Goal: Transaction & Acquisition: Purchase product/service

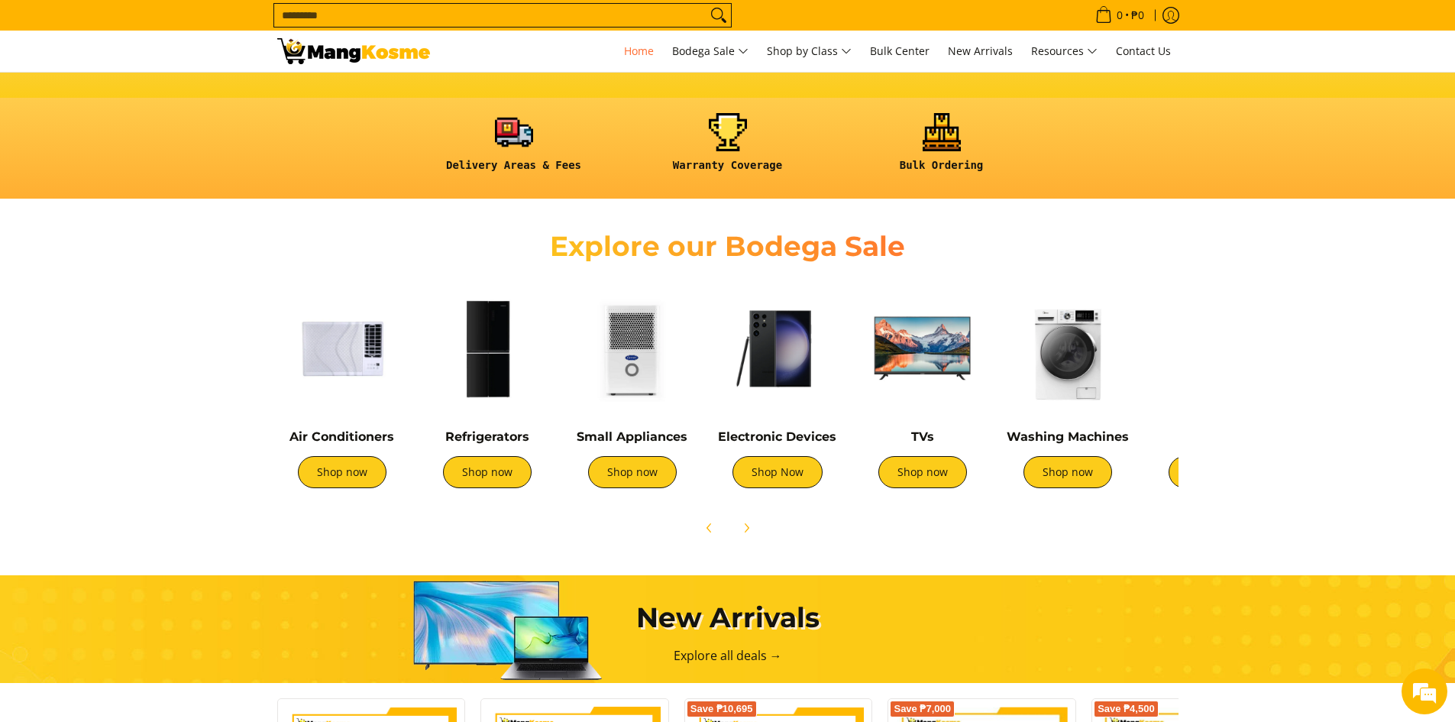
scroll to position [0, 607]
click at [378, 356] on img at bounding box center [342, 348] width 130 height 130
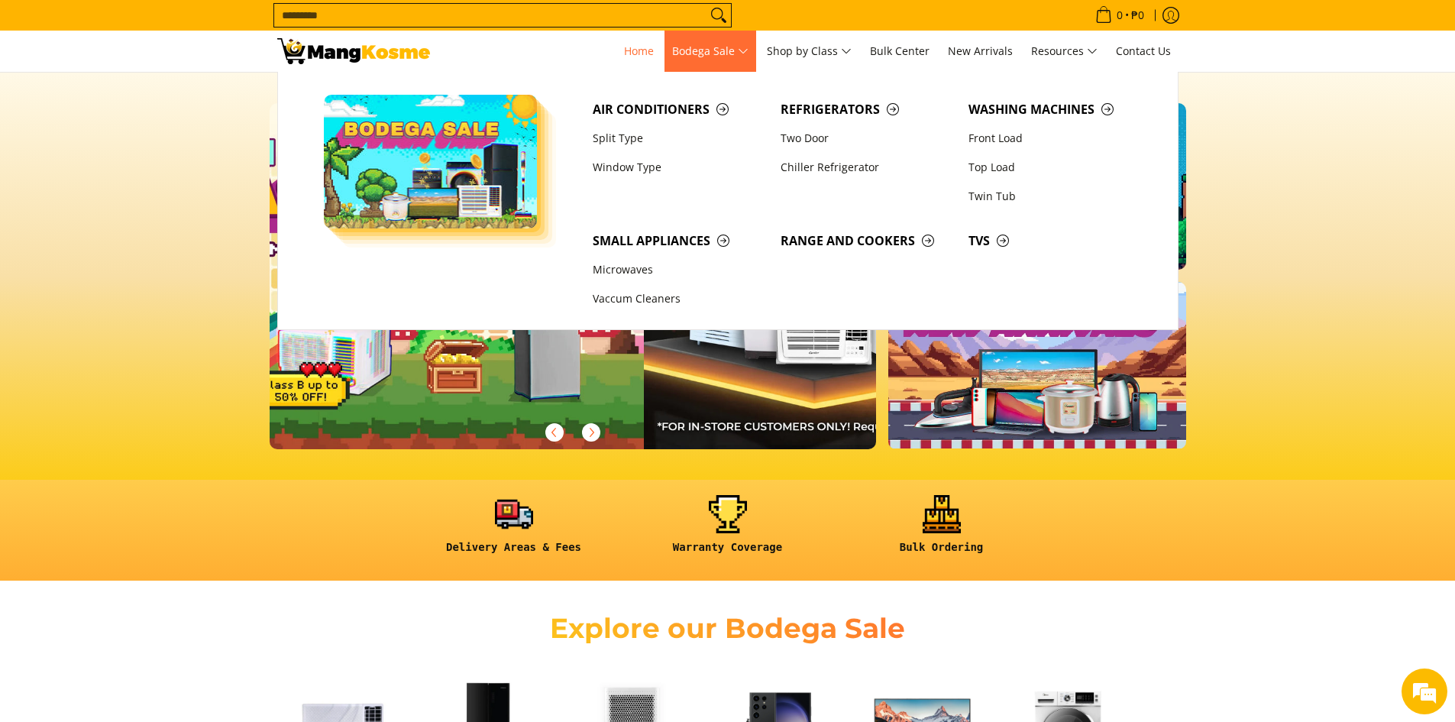
scroll to position [0, 607]
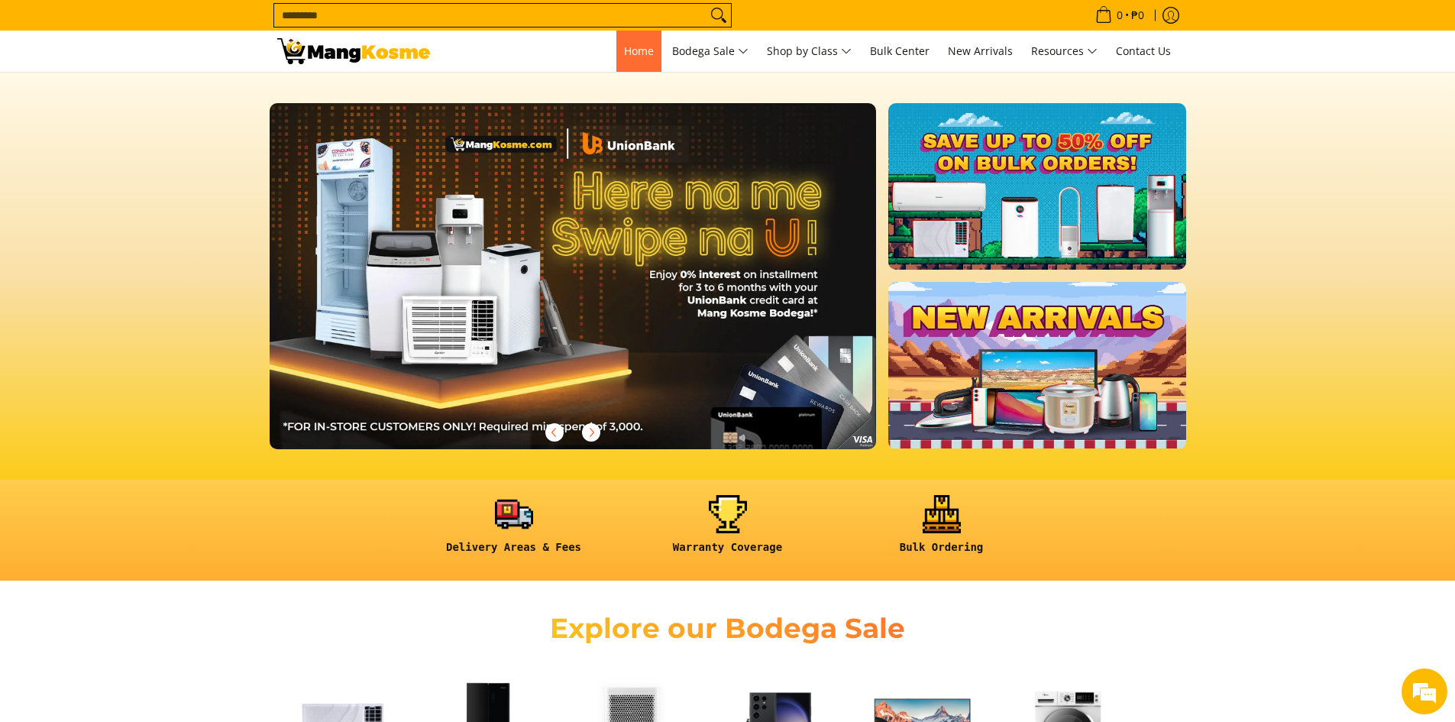
click at [640, 56] on span "Home" at bounding box center [639, 51] width 30 height 15
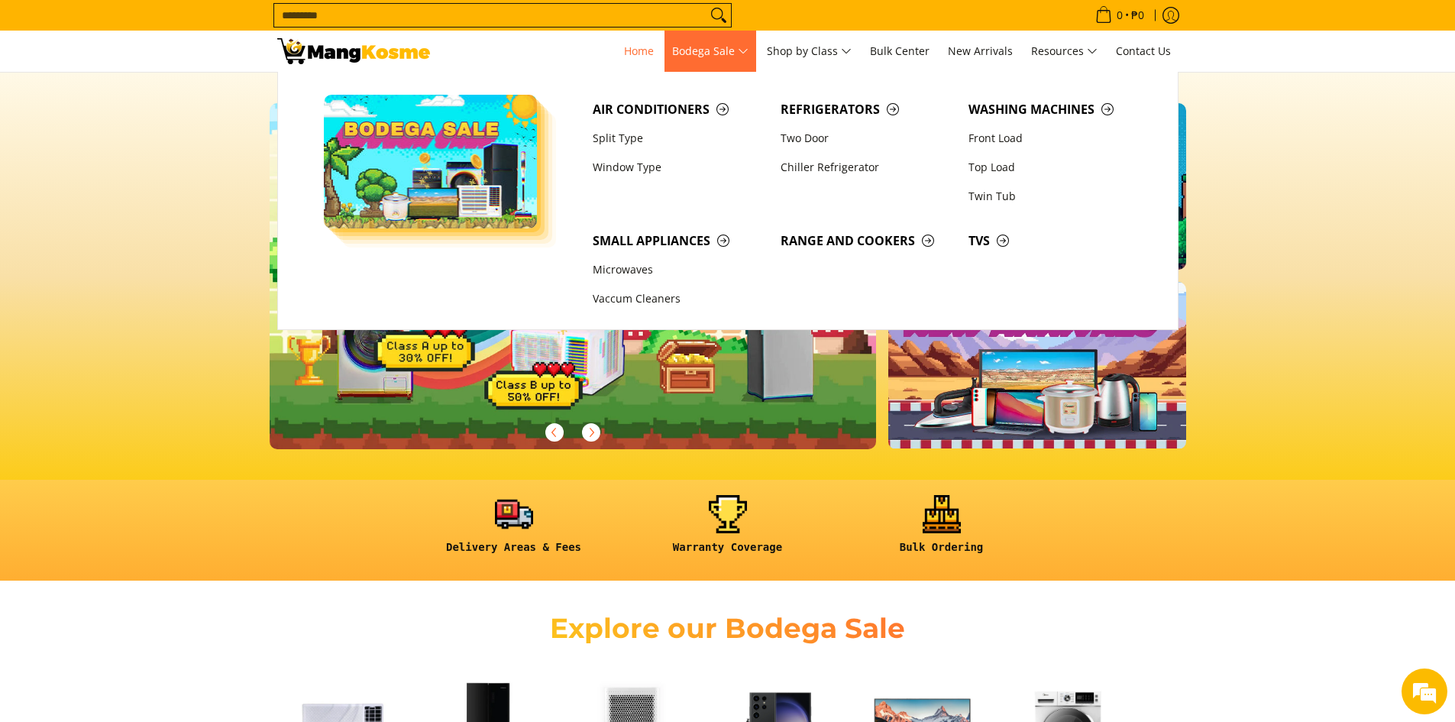
click at [747, 51] on span "Bodega Sale" at bounding box center [710, 51] width 76 height 19
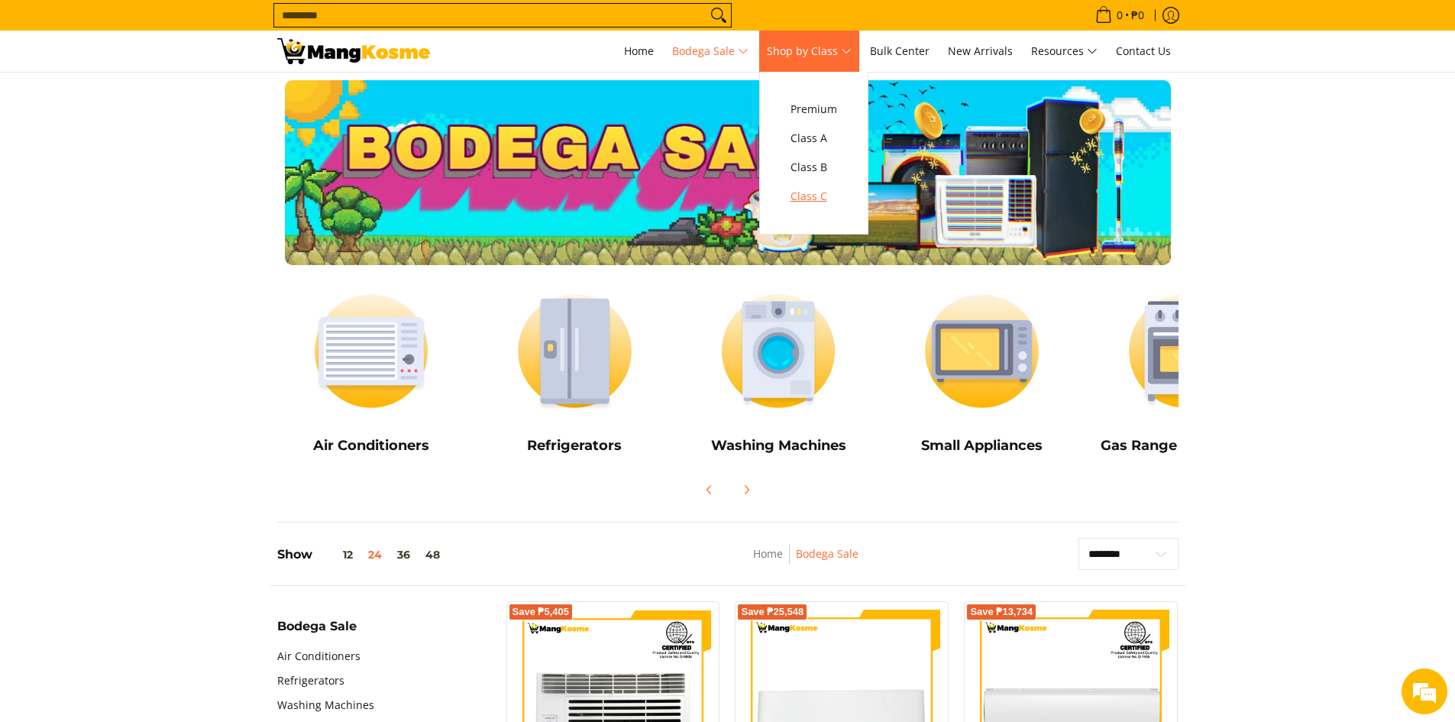
click at [827, 195] on span "Class C" at bounding box center [813, 196] width 47 height 19
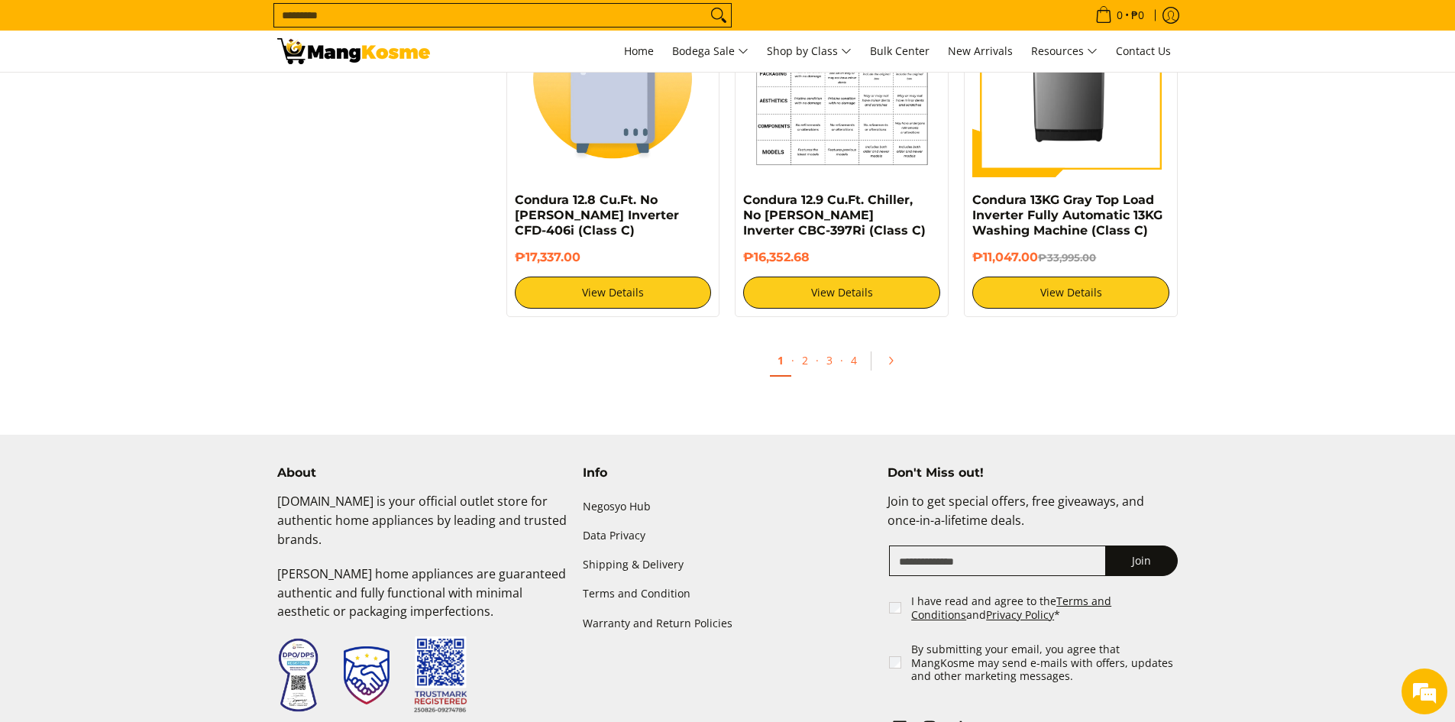
scroll to position [3012, 0]
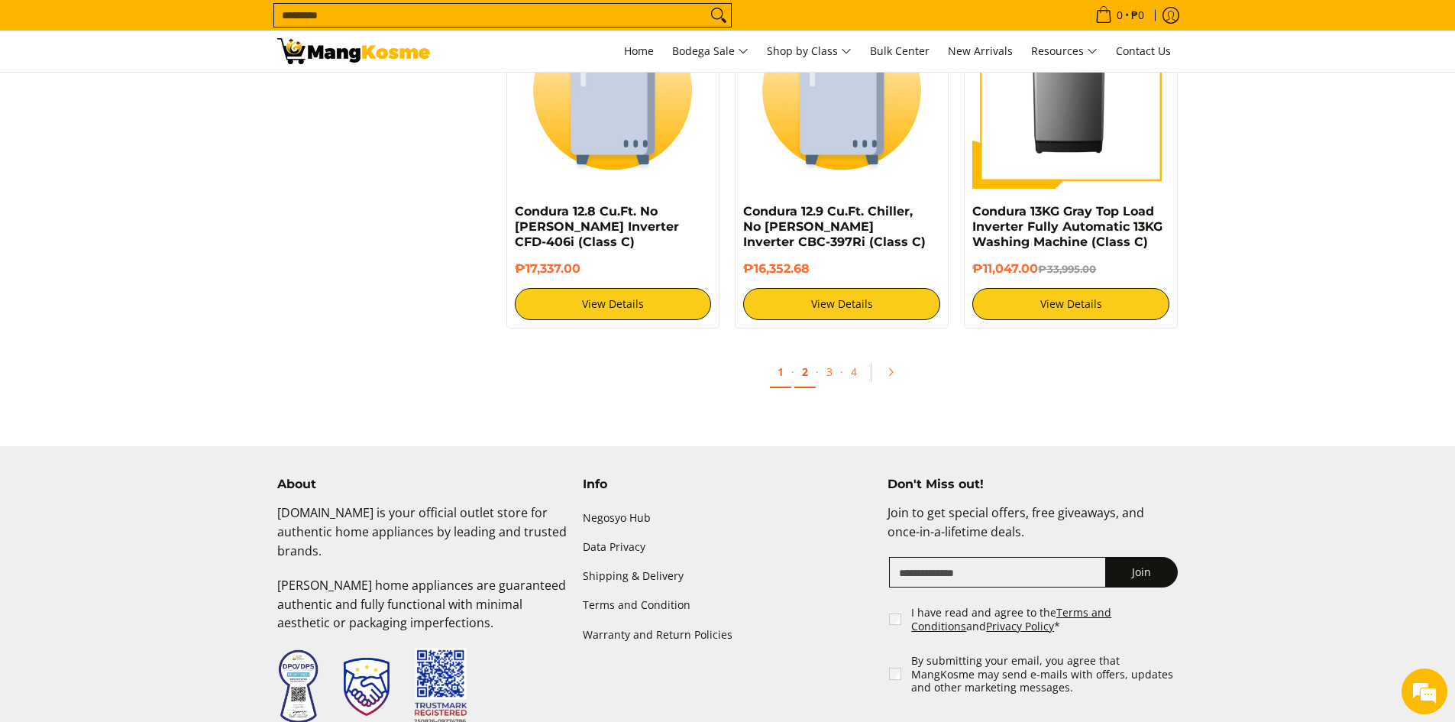
click at [803, 370] on link "2" at bounding box center [804, 372] width 21 height 31
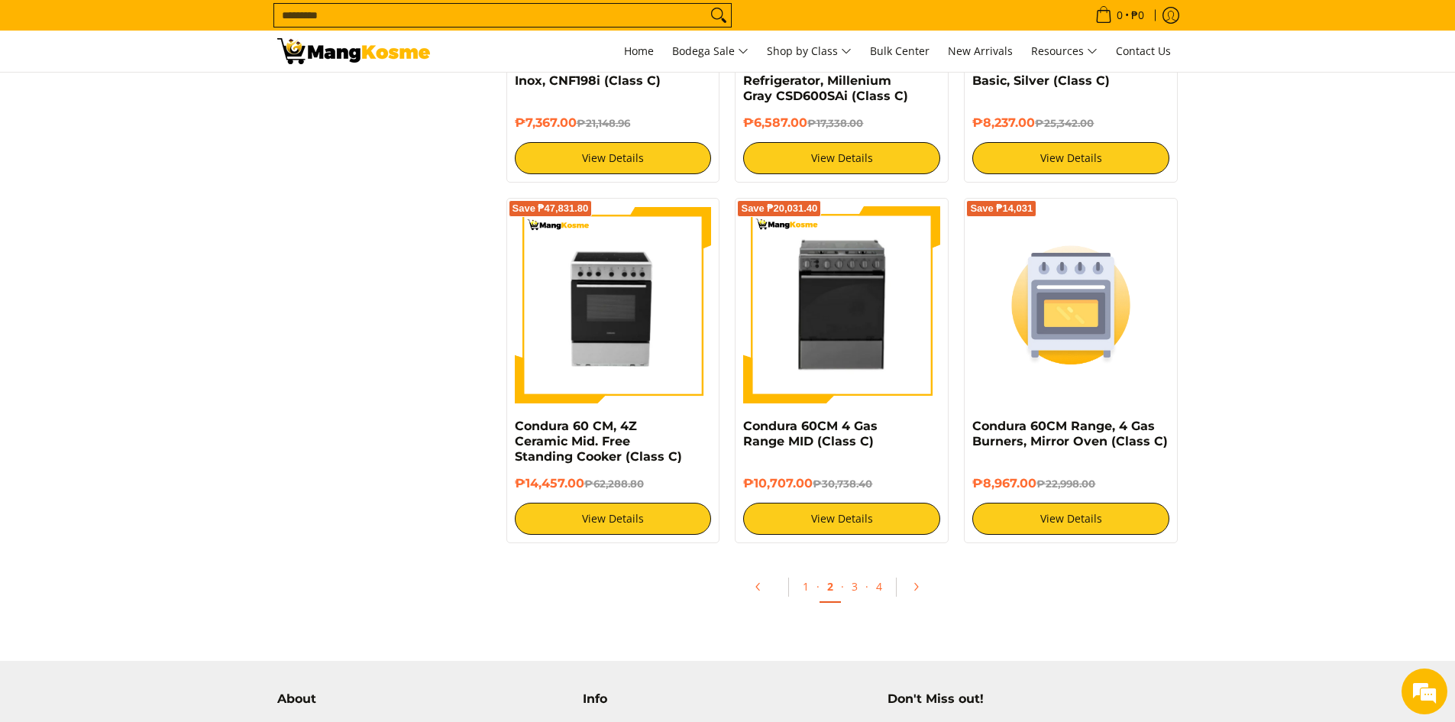
scroll to position [2768, 0]
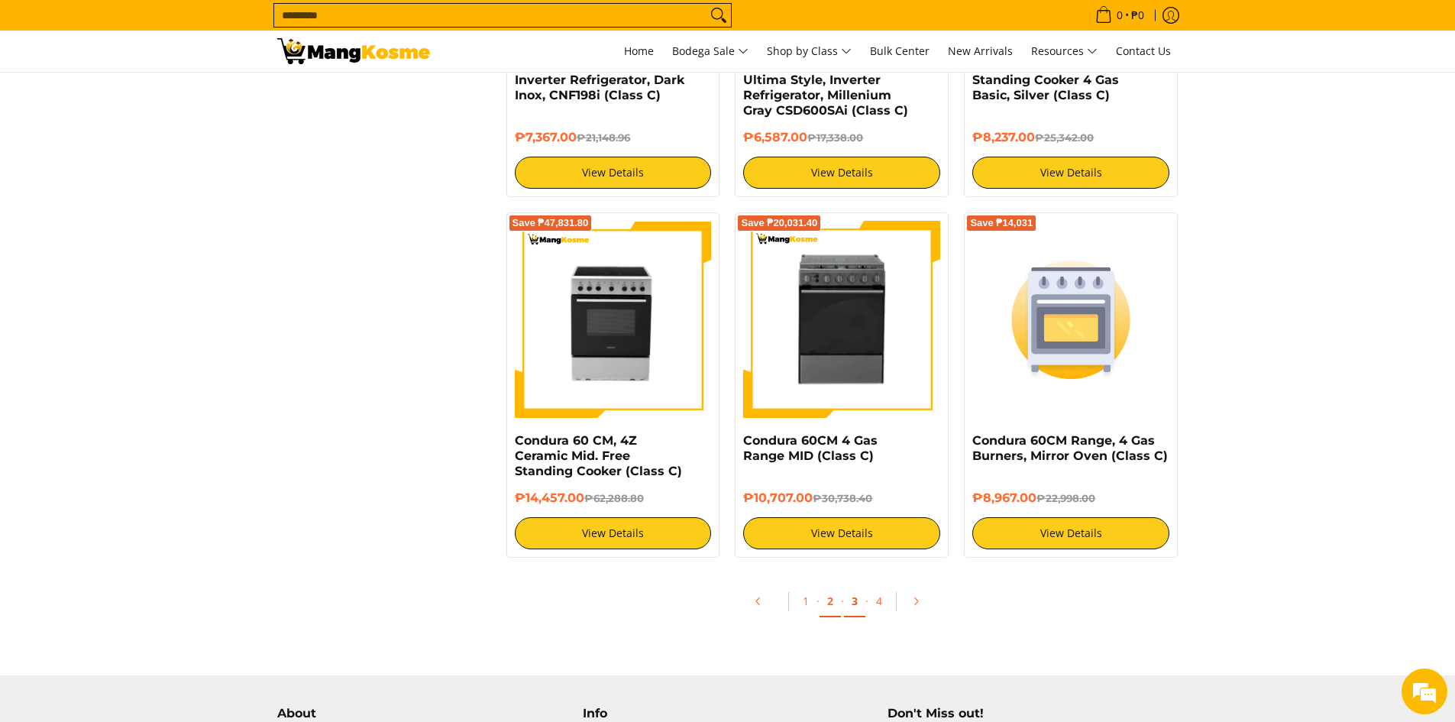
click at [851, 602] on link "3" at bounding box center [854, 601] width 21 height 31
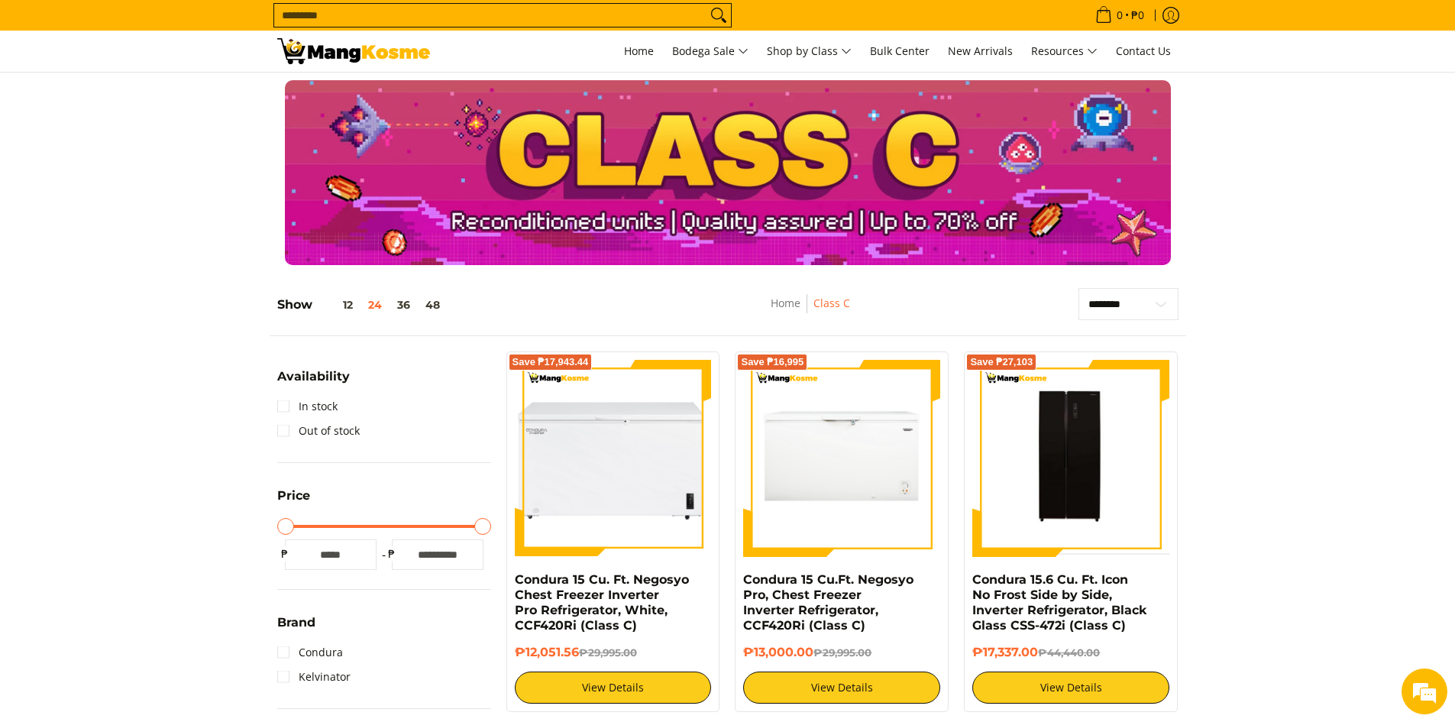
click at [440, 8] on input "Search..." at bounding box center [490, 15] width 432 height 23
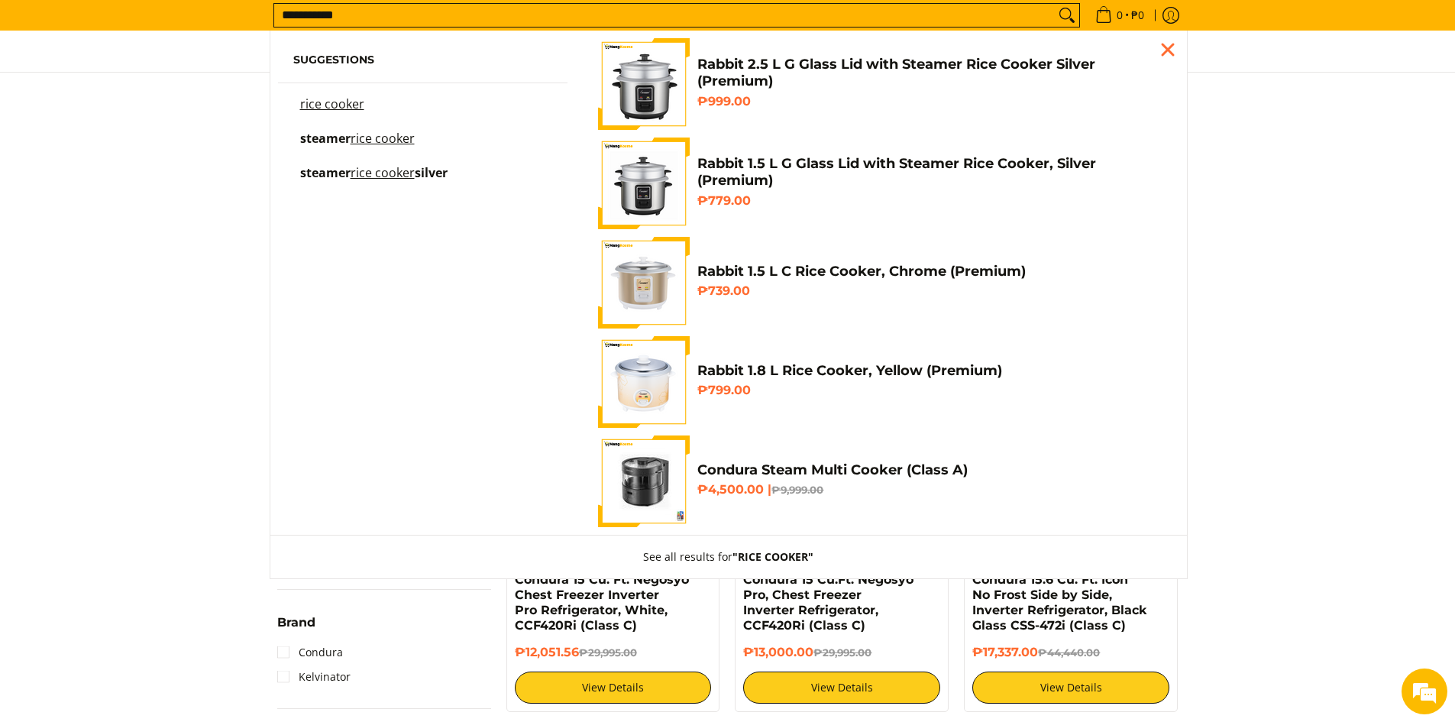
type input "**********"
drag, startPoint x: 371, startPoint y: 140, endPoint x: 384, endPoint y: 137, distance: 13.2
click at [372, 140] on mark "rice cooker" at bounding box center [382, 138] width 64 height 17
